Goal: Book appointment/travel/reservation

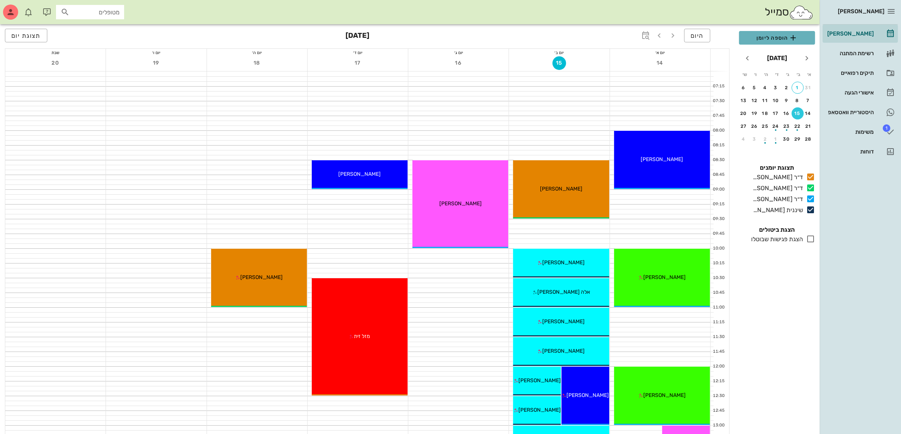
click at [776, 38] on span "הוספה ליומן" at bounding box center [777, 37] width 64 height 9
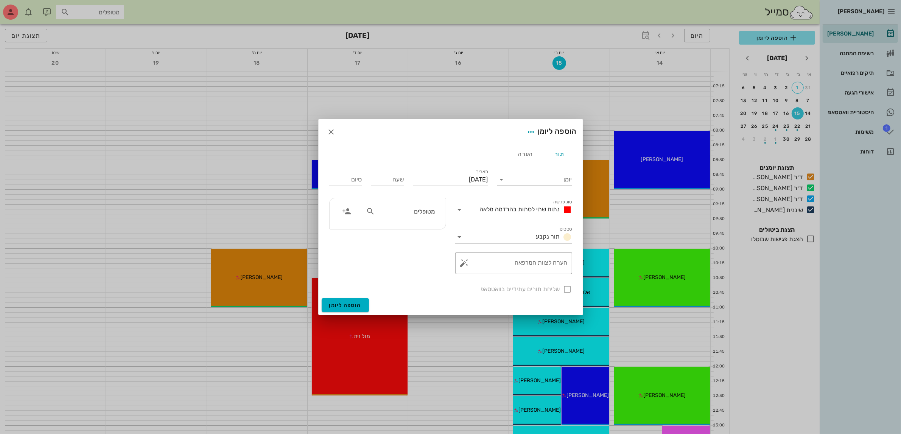
click at [520, 179] on input "יומן" at bounding box center [540, 180] width 64 height 12
click at [534, 222] on div "ד״ר [PERSON_NAME]" at bounding box center [536, 221] width 67 height 7
click at [527, 209] on span "נתוח שתי לסתות בהרדמה מלאה" at bounding box center [520, 209] width 80 height 7
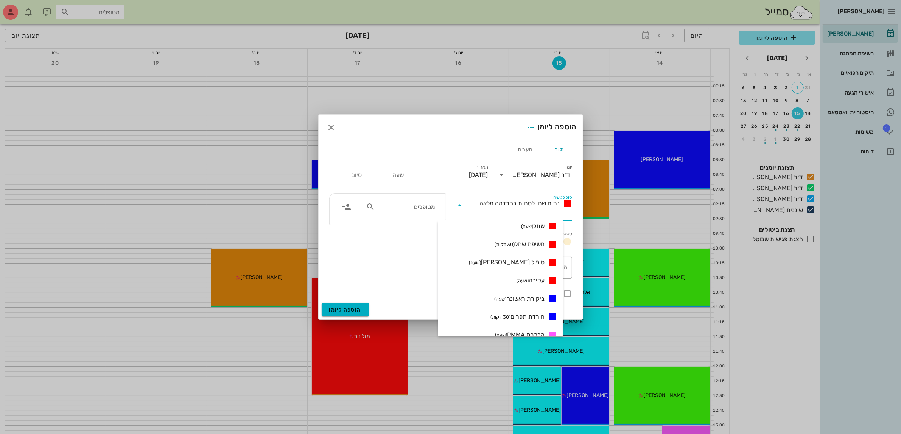
scroll to position [142, 0]
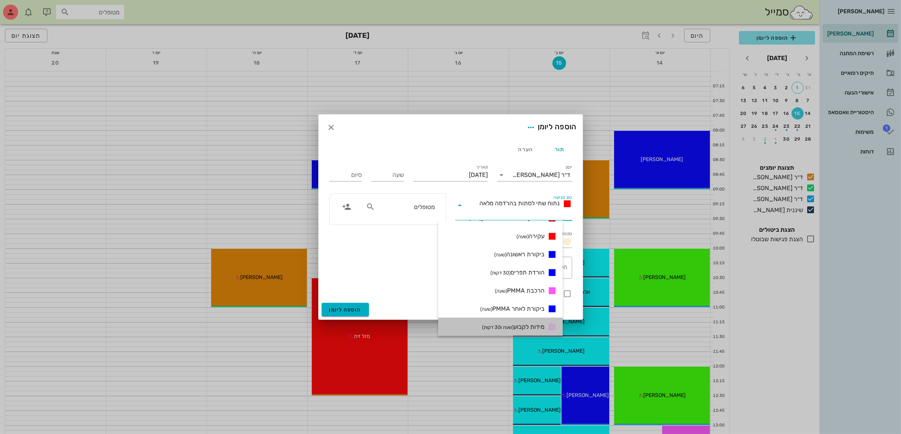
click at [534, 323] on div "מידות לקבוע (שעה ו30 דקות)" at bounding box center [518, 327] width 78 height 9
type input "01:30"
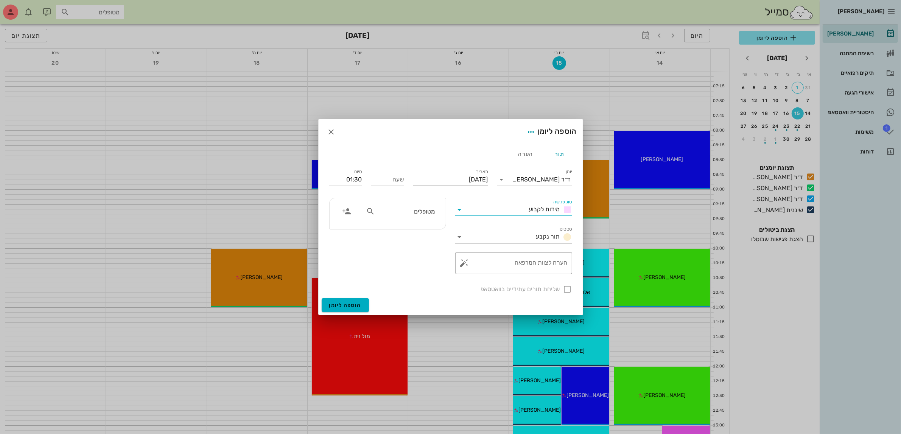
click at [445, 177] on input "[DATE]" at bounding box center [450, 180] width 75 height 12
click at [465, 276] on div "30" at bounding box center [463, 278] width 12 height 5
type input "[DATE]"
click at [391, 183] on input "שעה" at bounding box center [387, 180] width 33 height 12
type input "09:00"
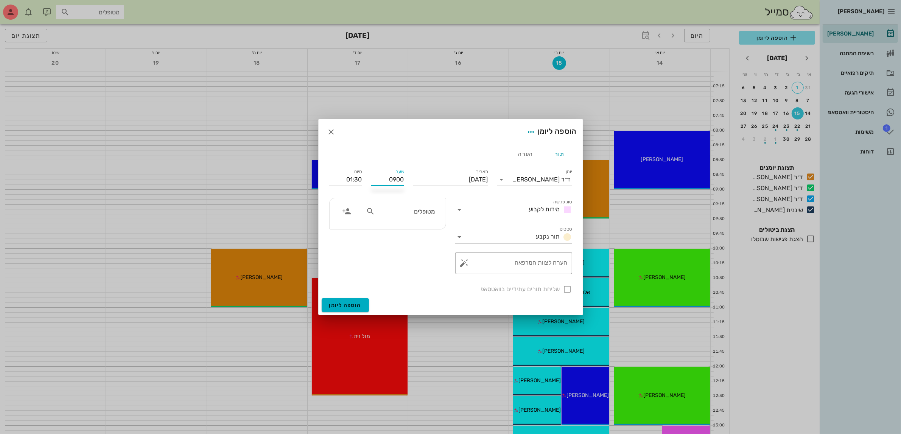
type input "10:30"
click at [392, 216] on div "09:00" at bounding box center [387, 218] width 21 height 6
click at [433, 209] on input "מטופלים" at bounding box center [406, 212] width 58 height 10
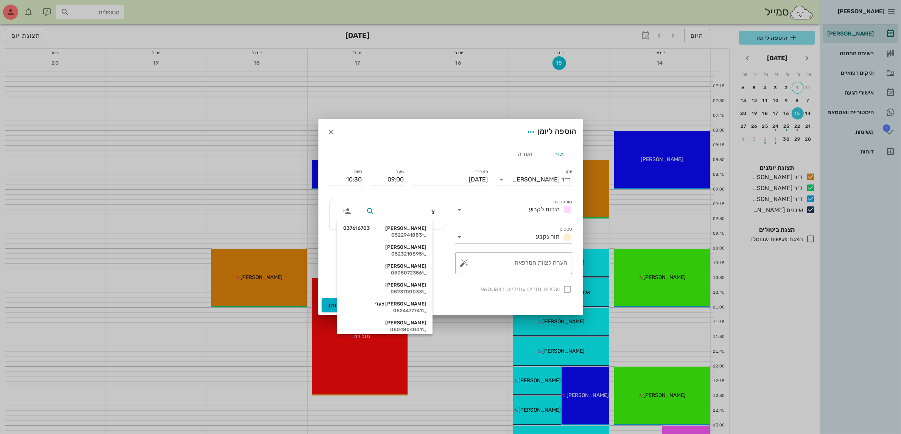
type input "צי"
click at [426, 229] on div "[PERSON_NAME]" at bounding box center [384, 229] width 83 height 6
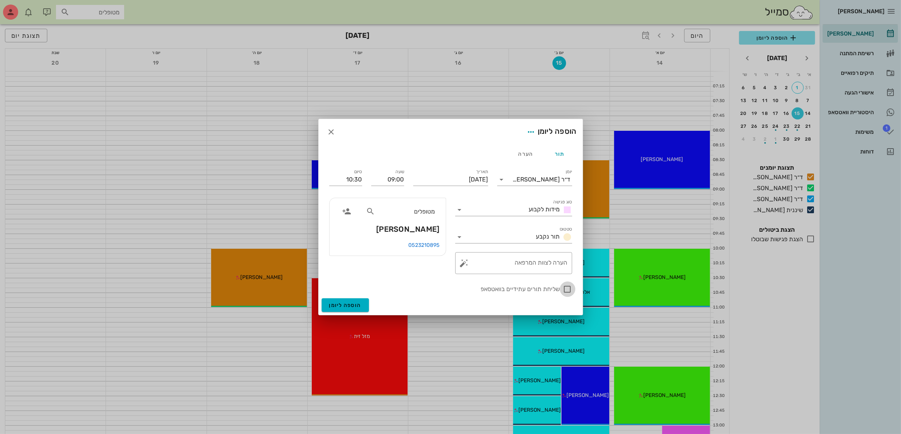
click at [565, 286] on div at bounding box center [567, 289] width 13 height 13
checkbox input "true"
click at [345, 304] on span "הוספה ליומן" at bounding box center [345, 305] width 32 height 6
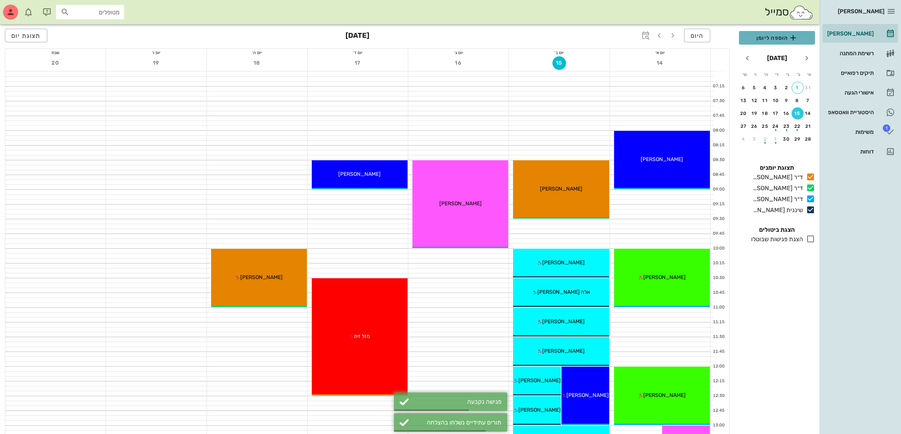
click at [760, 43] on button "הוספה ליומן" at bounding box center [777, 38] width 76 height 14
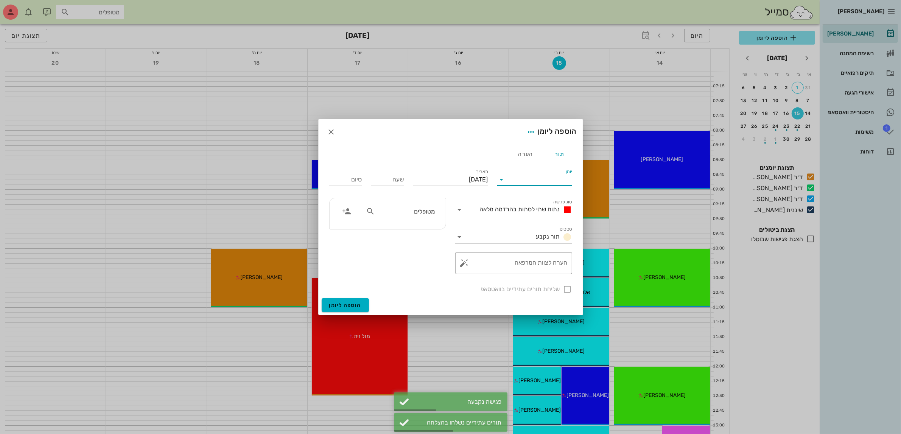
click at [513, 182] on input "יומן" at bounding box center [540, 180] width 64 height 12
drag, startPoint x: 527, startPoint y: 224, endPoint x: 523, endPoint y: 218, distance: 7.6
click at [526, 224] on div "ד״ר [PERSON_NAME]" at bounding box center [536, 221] width 67 height 7
click at [520, 212] on span "נתוח שתי לסתות בהרדמה מלאה" at bounding box center [520, 209] width 80 height 7
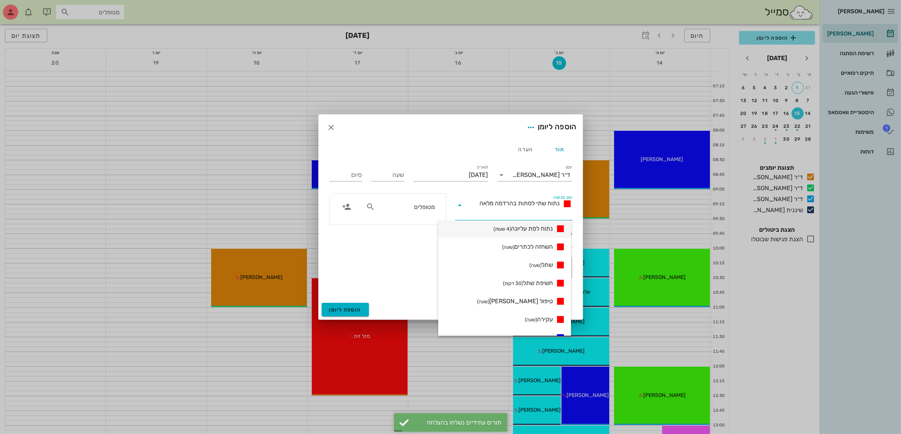
scroll to position [189, 0]
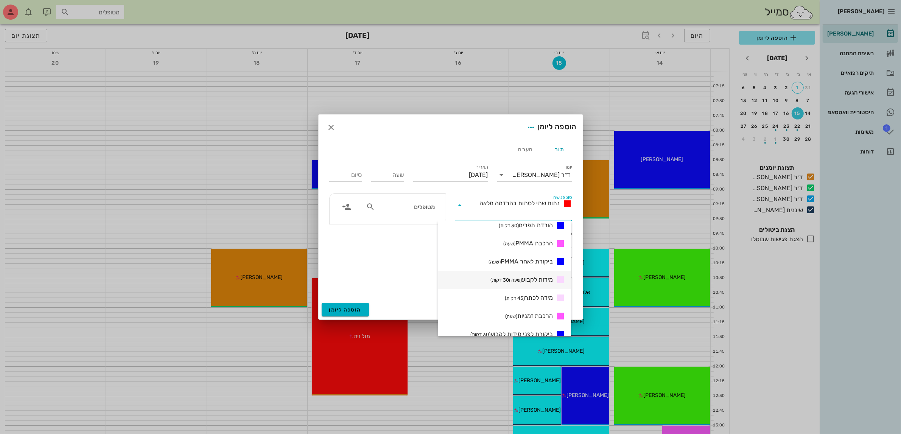
click at [530, 278] on span "מידות לקבוע (שעה ו30 דקות)" at bounding box center [521, 279] width 62 height 7
type input "01:30"
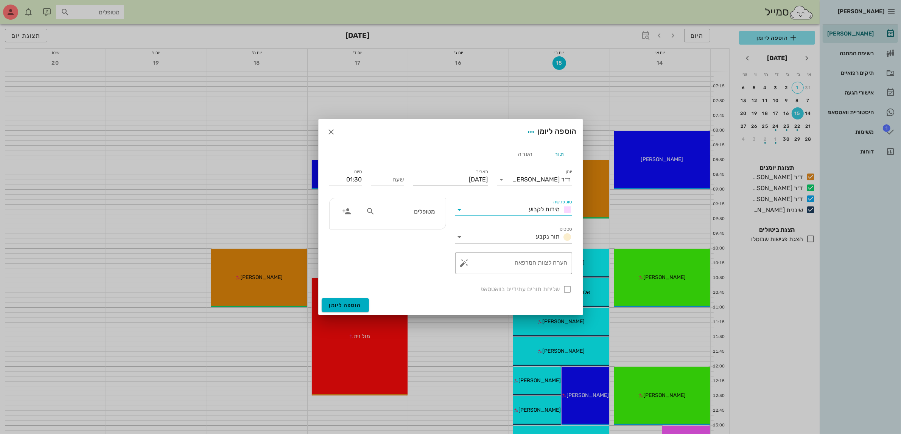
click at [452, 175] on input "[DATE]" at bounding box center [450, 180] width 75 height 12
click at [464, 273] on button "30" at bounding box center [463, 279] width 12 height 12
type input "[DATE]"
click at [407, 215] on input "מטופלים" at bounding box center [406, 212] width 58 height 10
type input "[PERSON_NAME]"
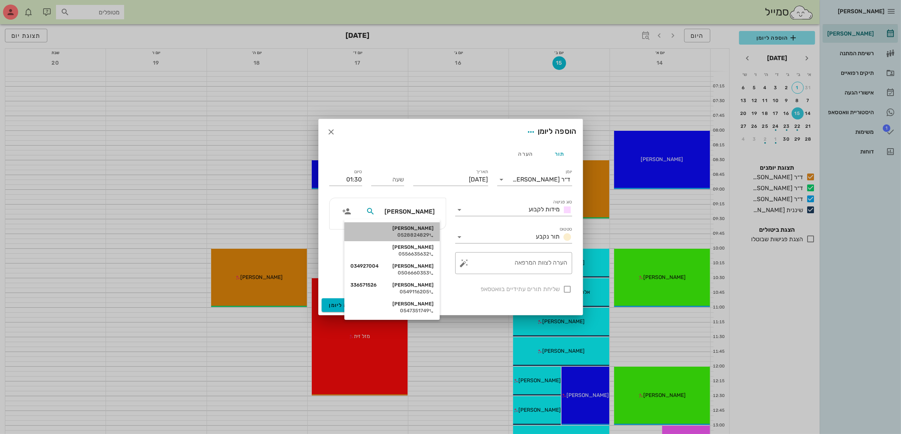
click at [417, 224] on div "[PERSON_NAME] 0528824829" at bounding box center [391, 232] width 83 height 19
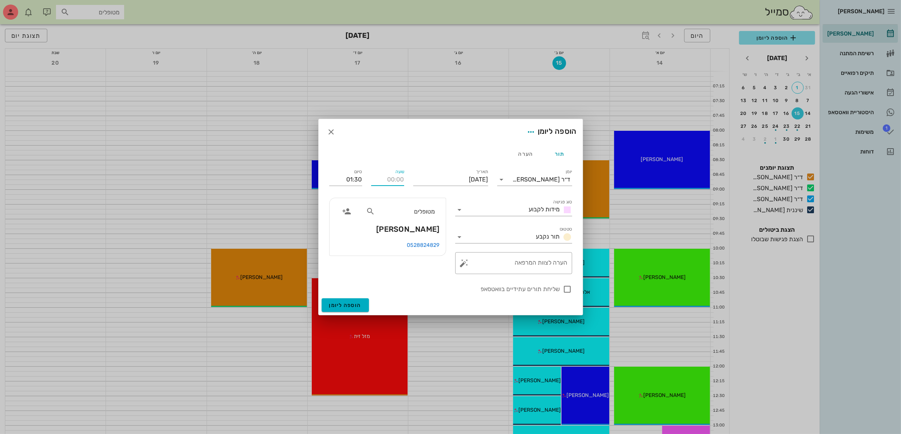
click at [394, 178] on input "שעה" at bounding box center [387, 180] width 33 height 12
type input "10:30"
type input "12:00"
click at [405, 284] on div "שליחת תורים עתידיים בוואטסאפ" at bounding box center [450, 288] width 243 height 11
click at [569, 291] on div at bounding box center [567, 289] width 13 height 13
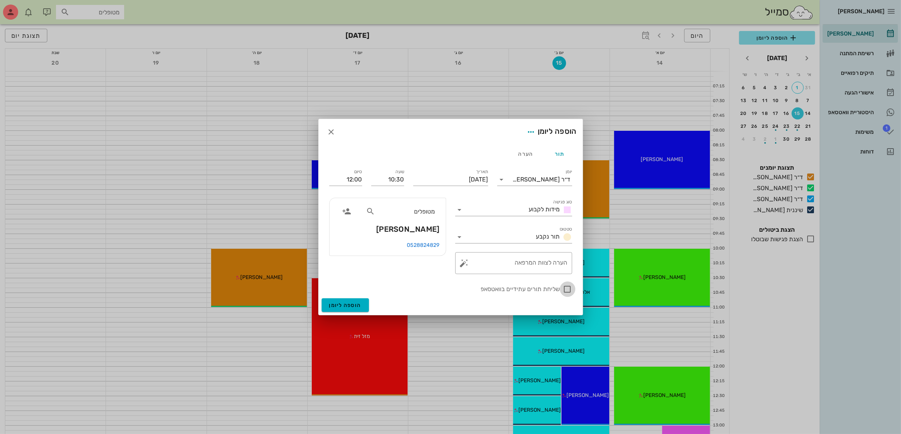
checkbox input "true"
click at [349, 305] on span "הוספה ליומן" at bounding box center [345, 305] width 32 height 6
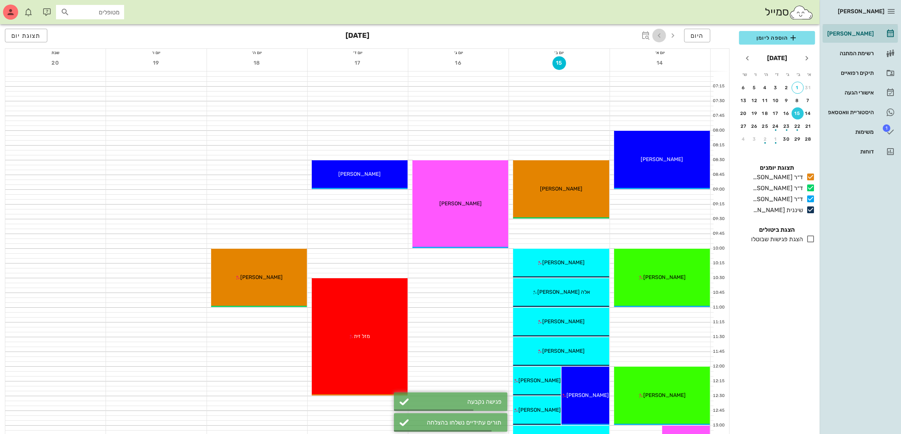
click at [656, 36] on icon "button" at bounding box center [659, 35] width 9 height 9
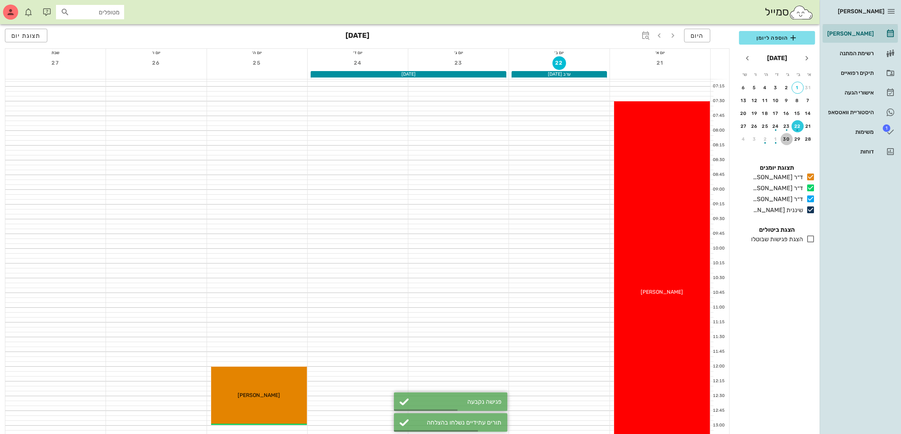
click at [786, 139] on div "30" at bounding box center [787, 139] width 12 height 5
